Goal: Check status: Check status

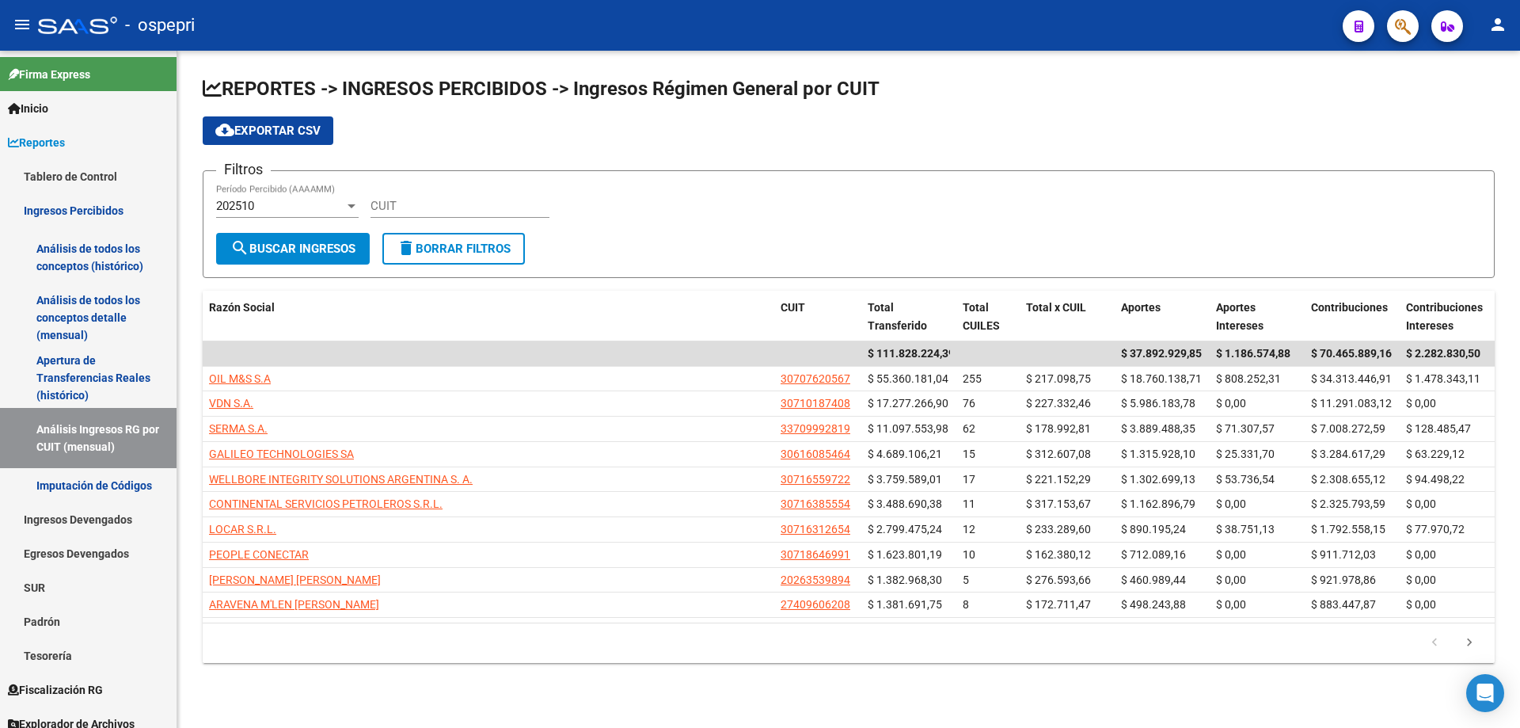
click at [456, 190] on div "CUIT" at bounding box center [460, 201] width 179 height 34
paste input "30-71632968-9"
type input "30-71632968-9"
click at [278, 246] on span "search Buscar Ingresos" at bounding box center [292, 249] width 125 height 14
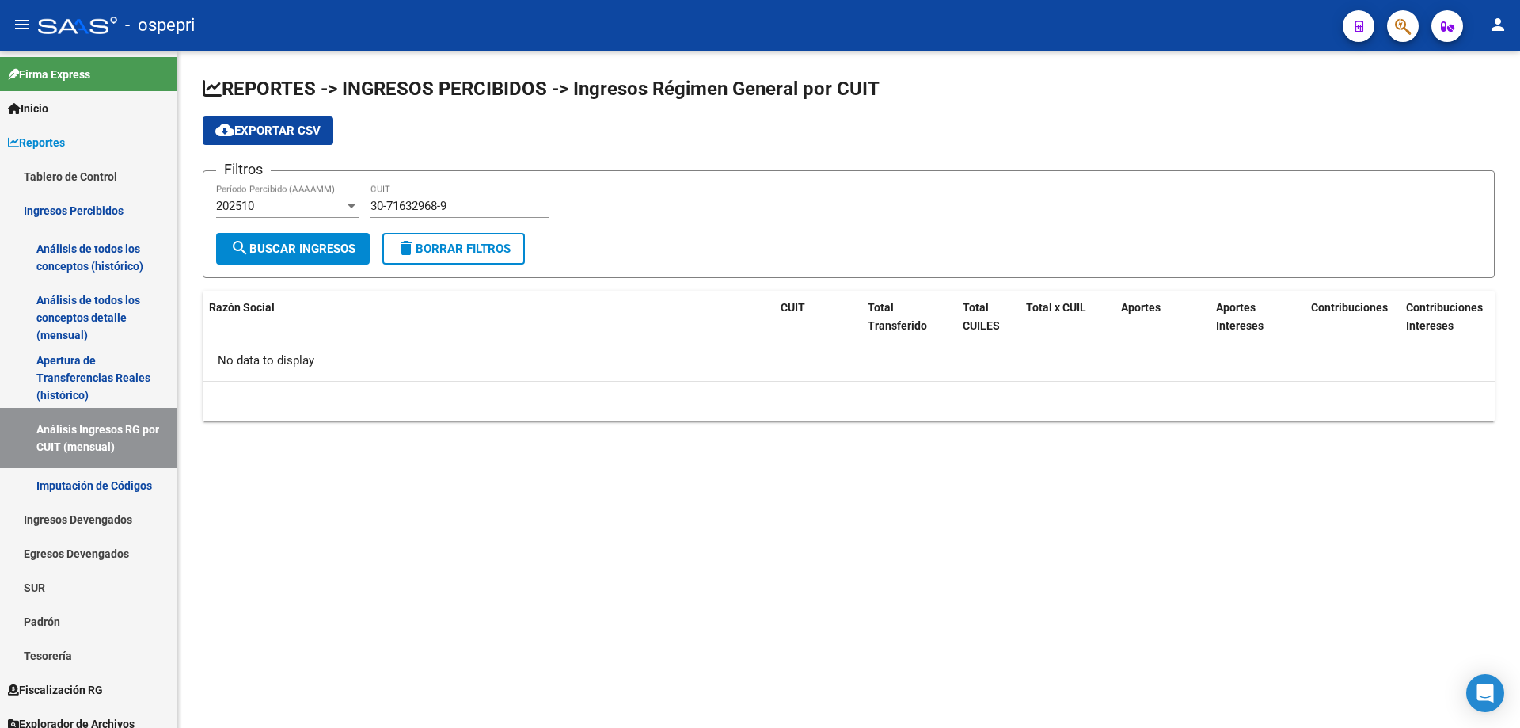
click at [288, 201] on div "202510" at bounding box center [280, 206] width 128 height 14
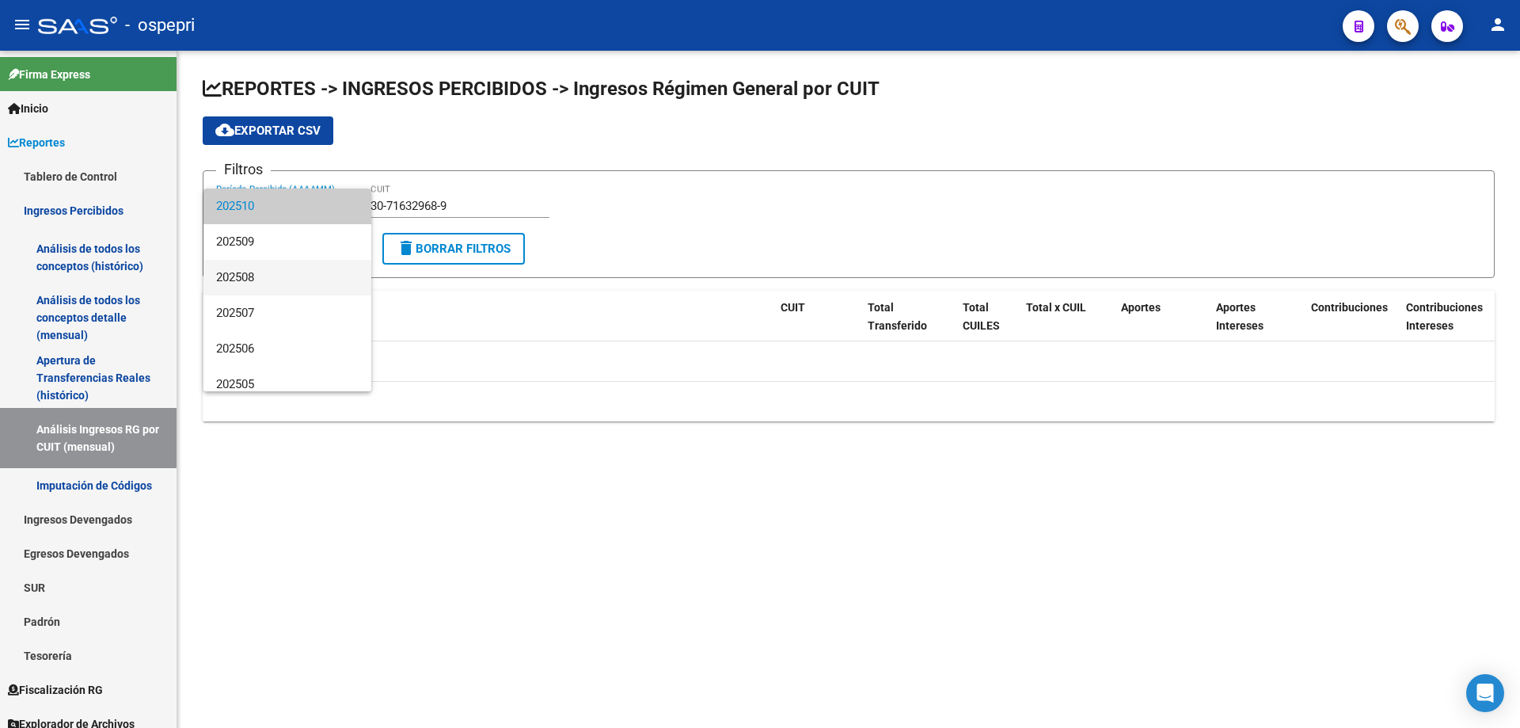
click at [282, 264] on span "202508" at bounding box center [287, 278] width 143 height 36
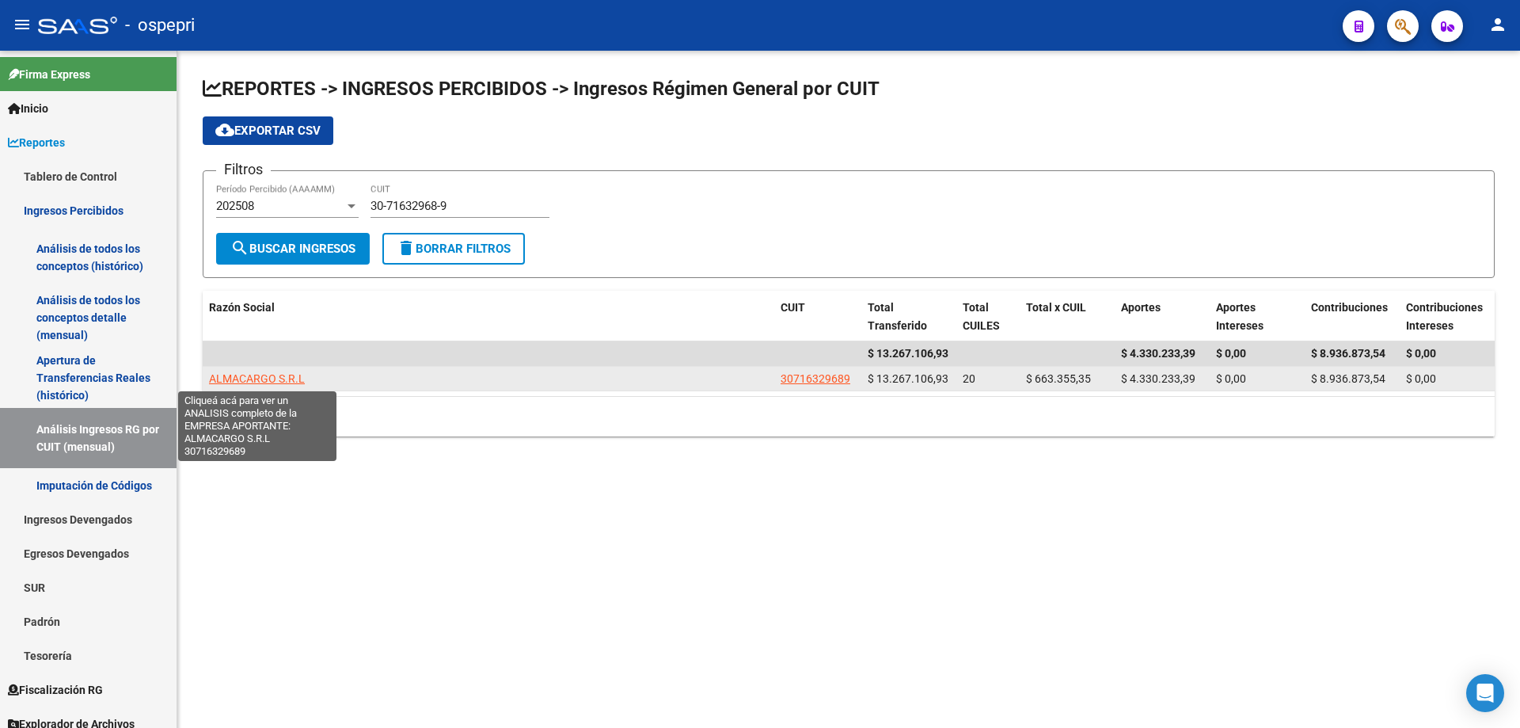
click at [261, 379] on span "ALMACARGO S.R.L" at bounding box center [257, 378] width 96 height 13
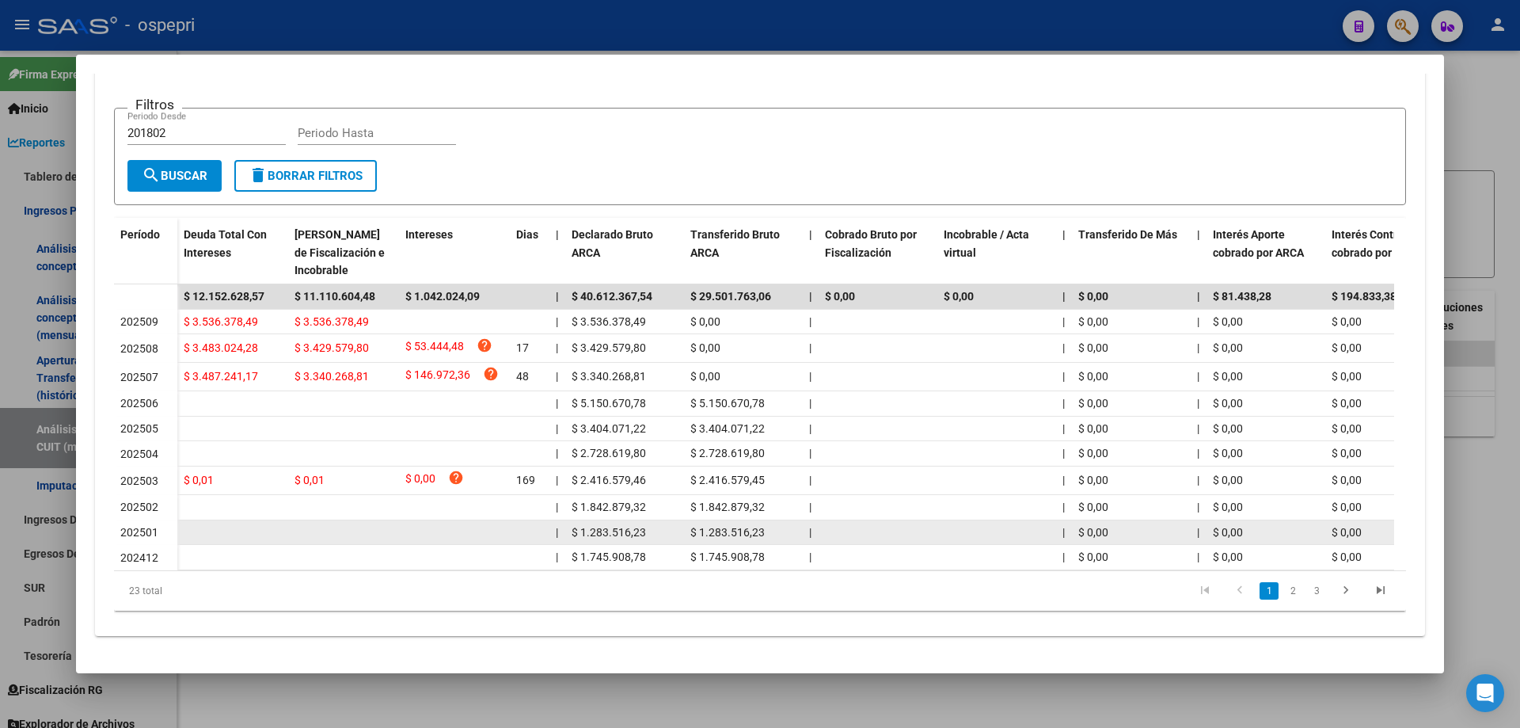
click at [225, 520] on datatable-body-cell at bounding box center [232, 532] width 111 height 25
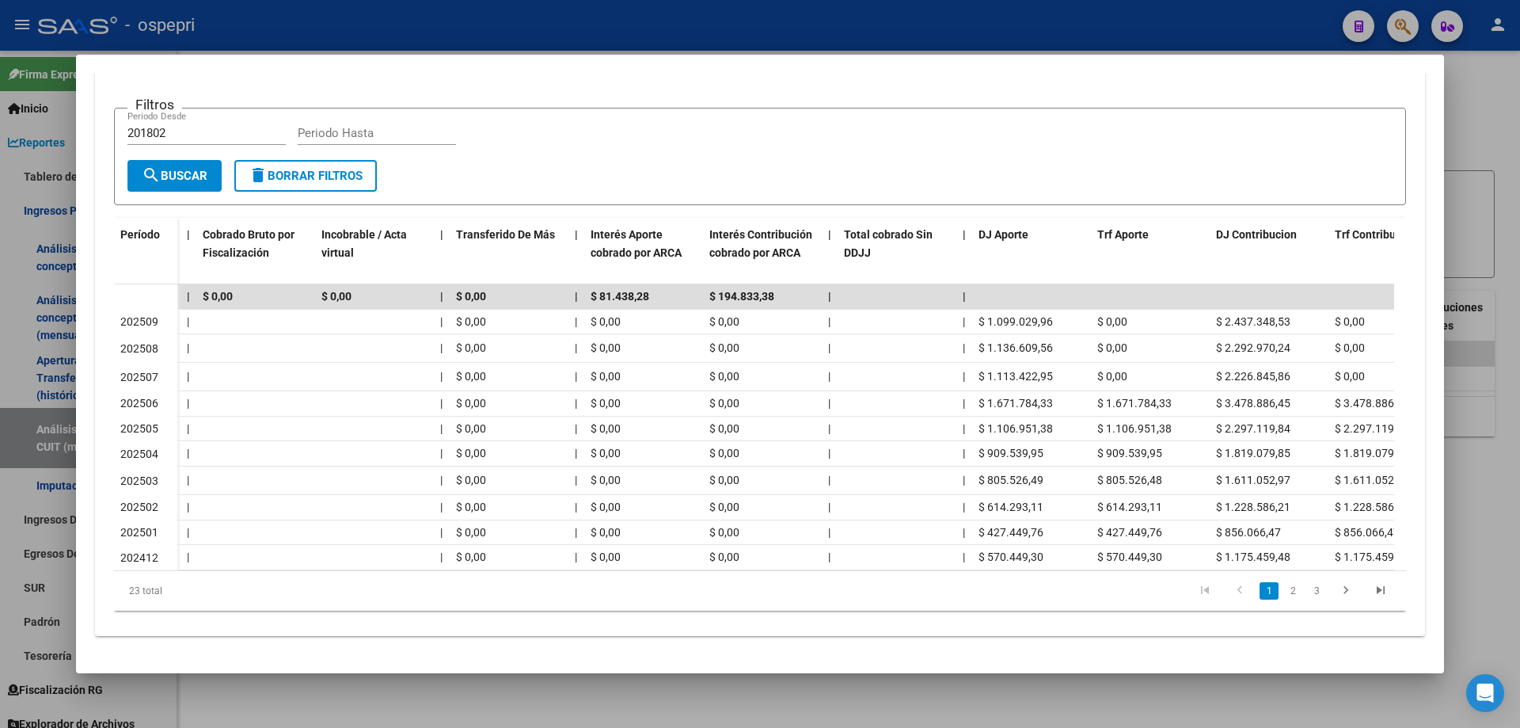
scroll to position [0, 675]
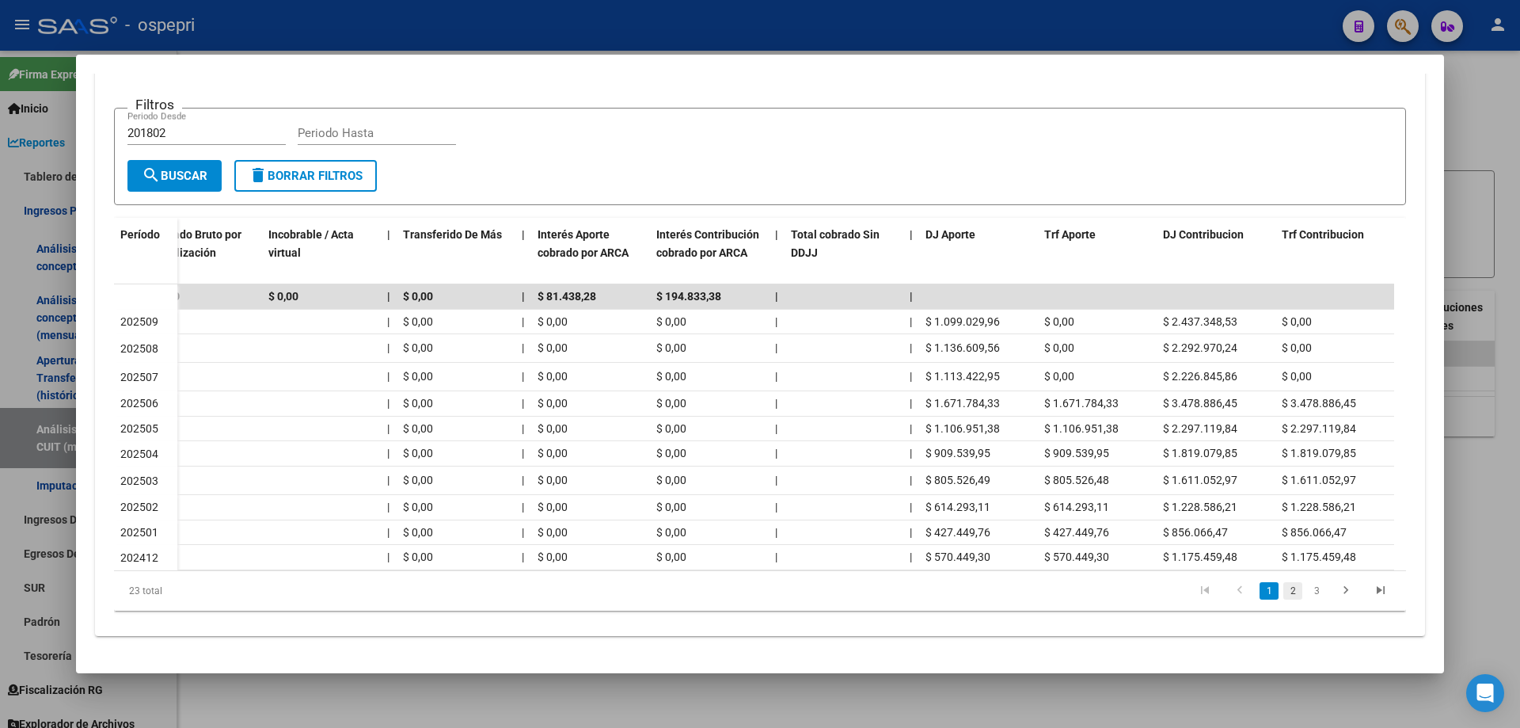
click at [1288, 595] on link "2" at bounding box center [1293, 590] width 19 height 17
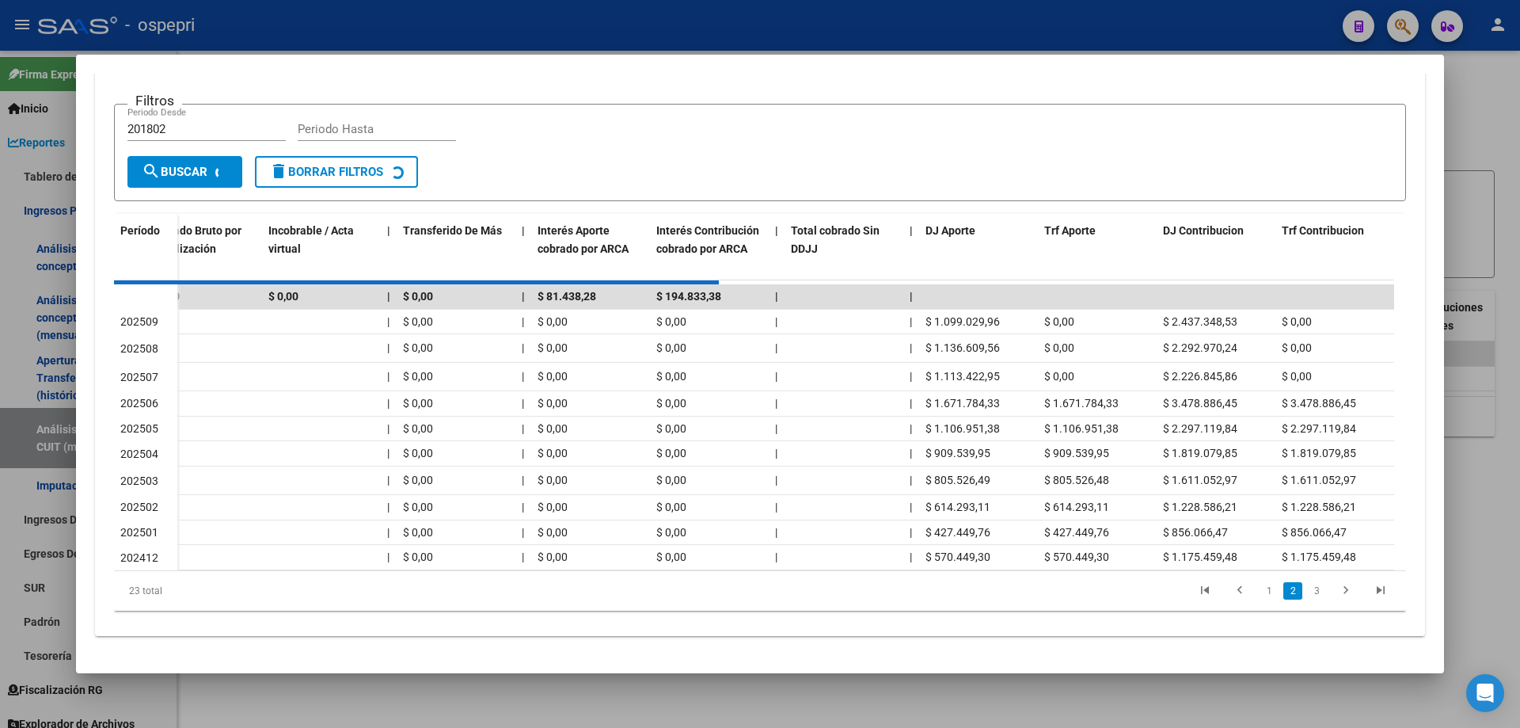
scroll to position [321, 0]
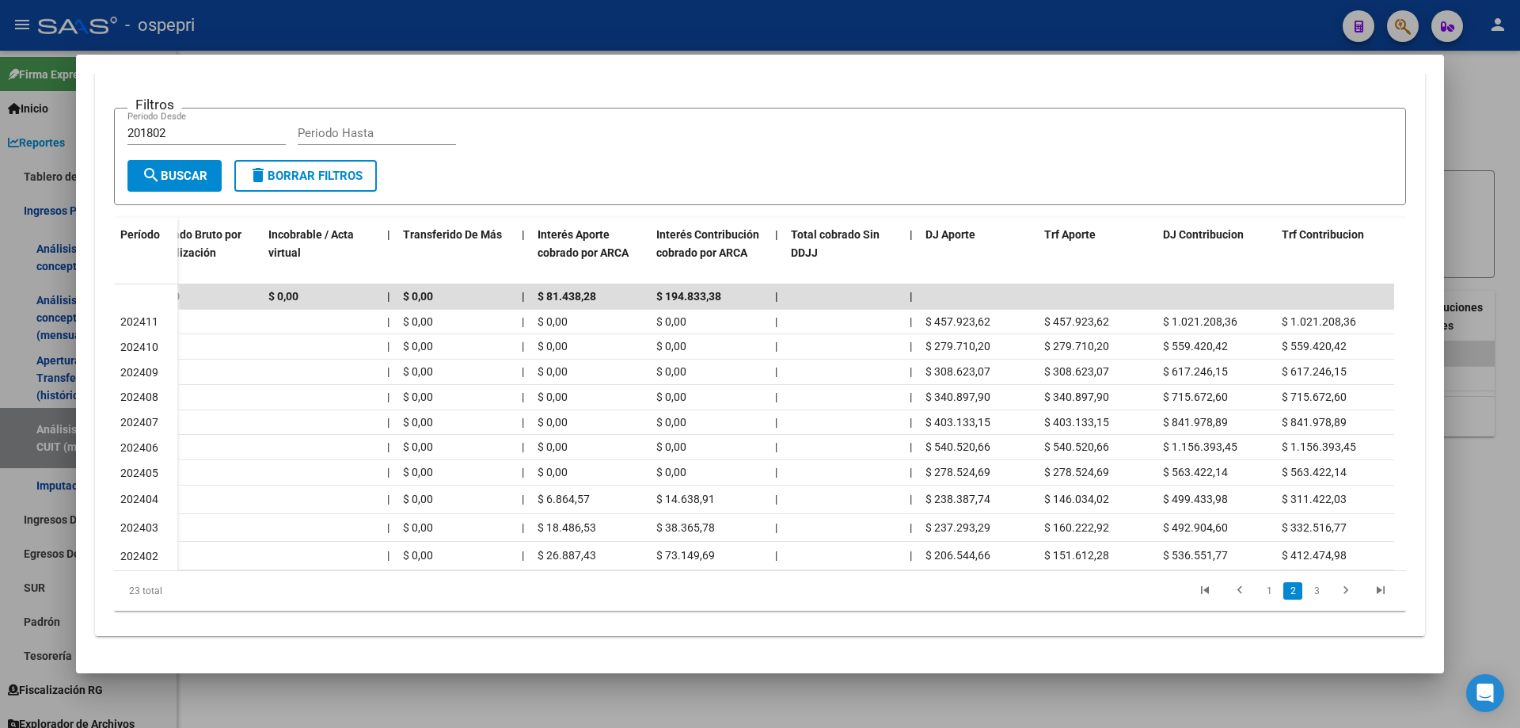
click at [1470, 141] on div at bounding box center [760, 364] width 1520 height 728
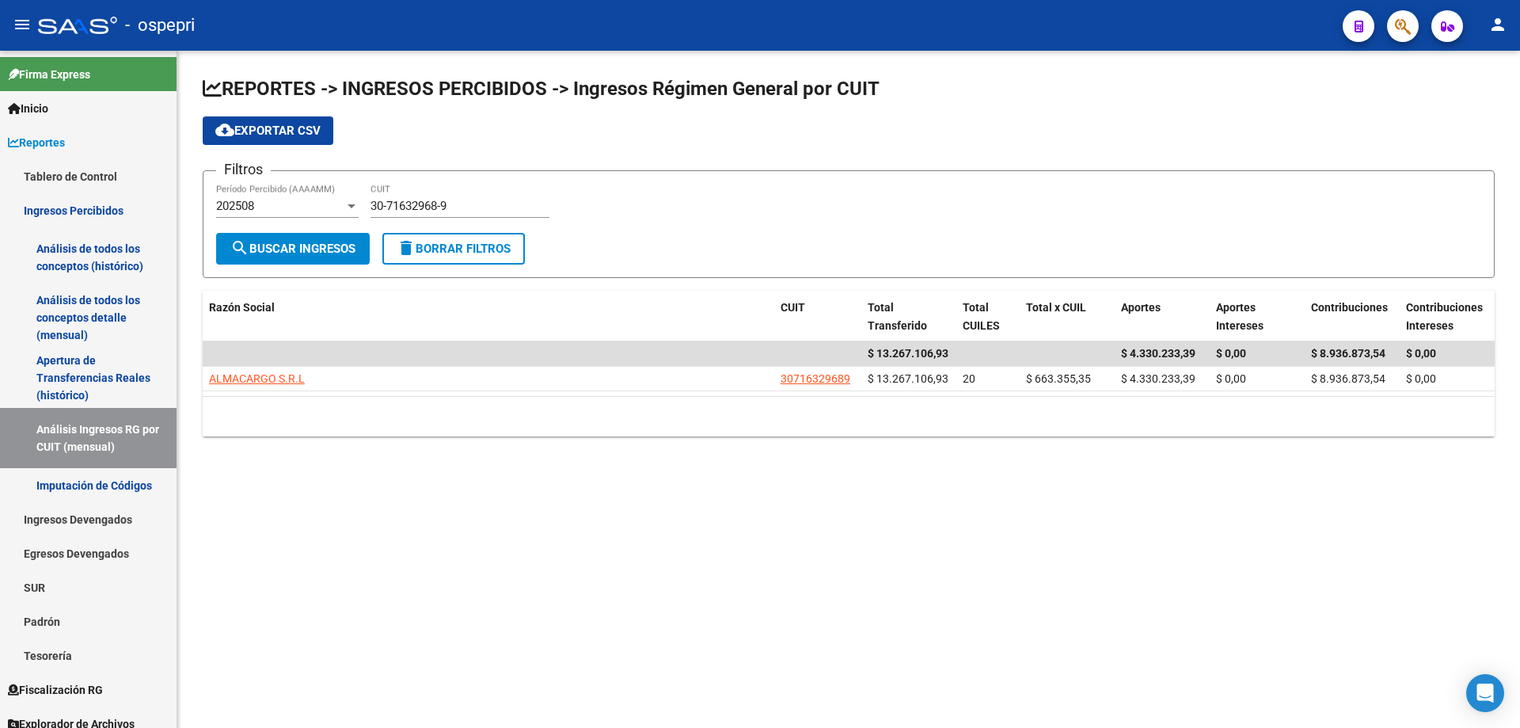
click at [539, 514] on mat-sidenav-content "REPORTES -> INGRESOS PERCIBIDOS -> Ingresos Régimen General por CUIT cloud_down…" at bounding box center [848, 389] width 1343 height 677
